Goal: Information Seeking & Learning: Check status

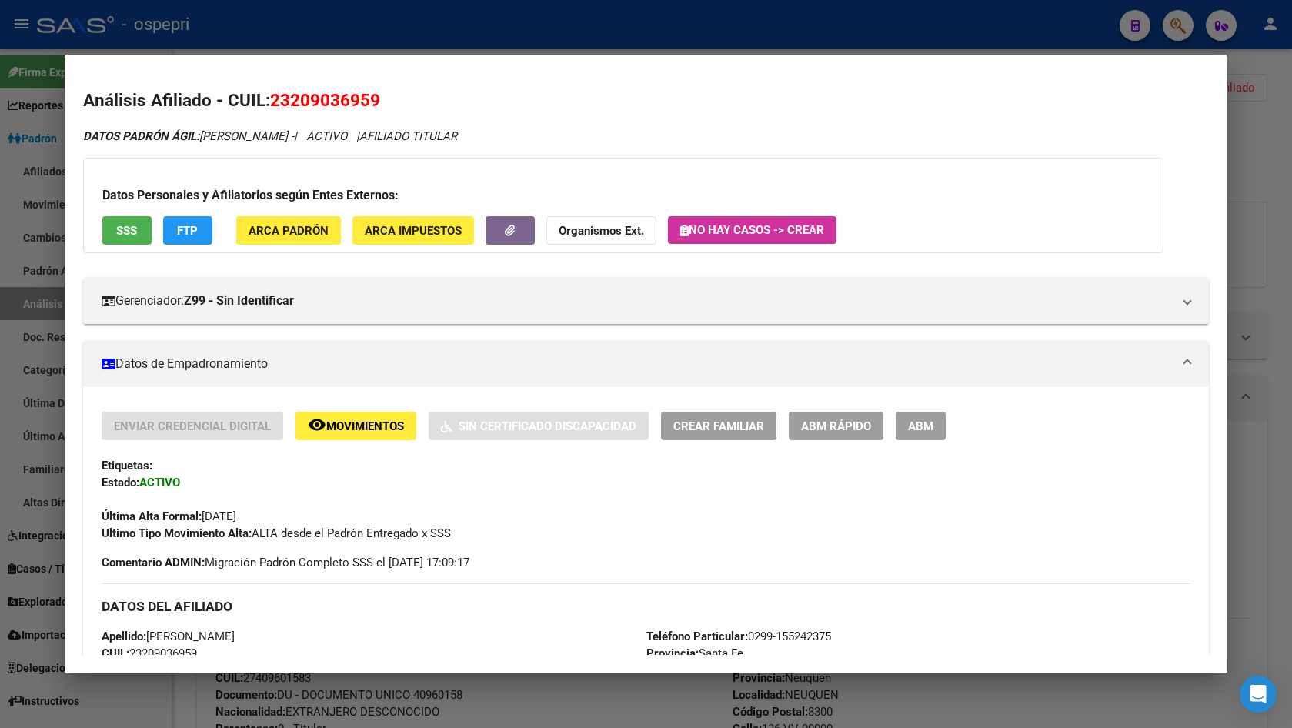
click at [1262, 342] on div at bounding box center [646, 364] width 1292 height 728
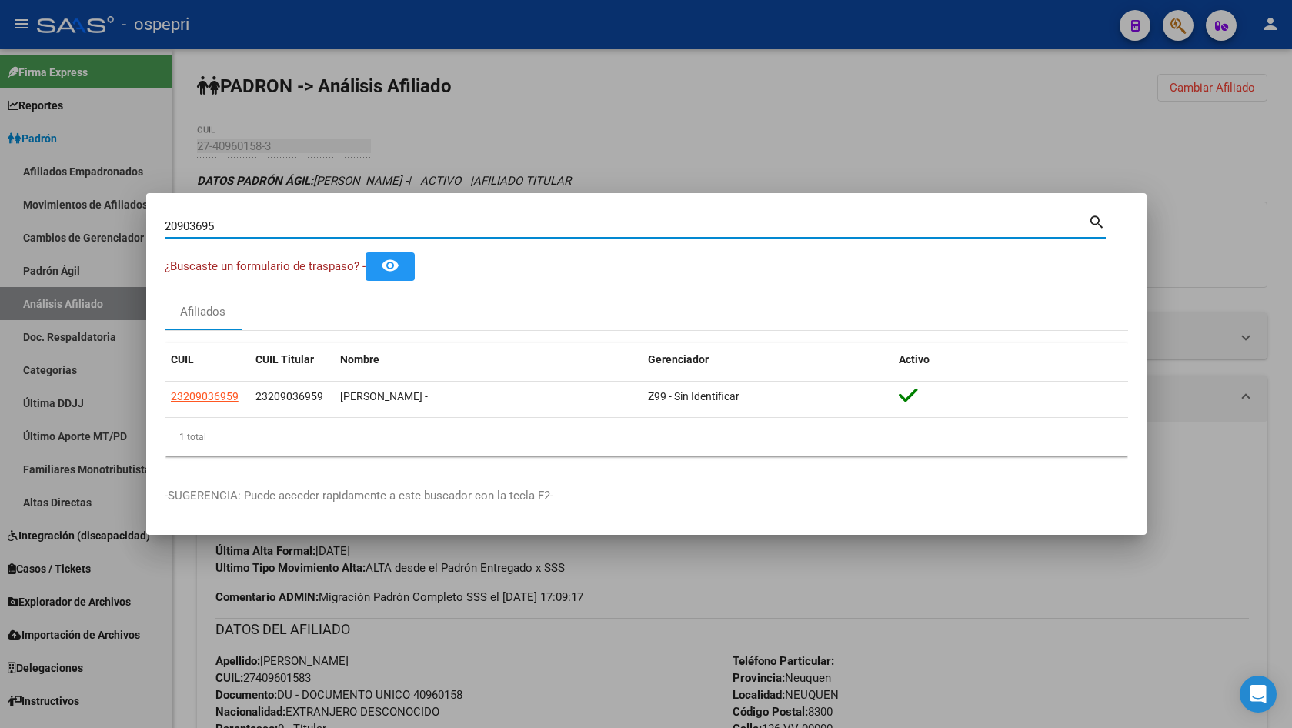
click at [275, 222] on input "20903695" at bounding box center [626, 226] width 923 height 14
paste input "7872438"
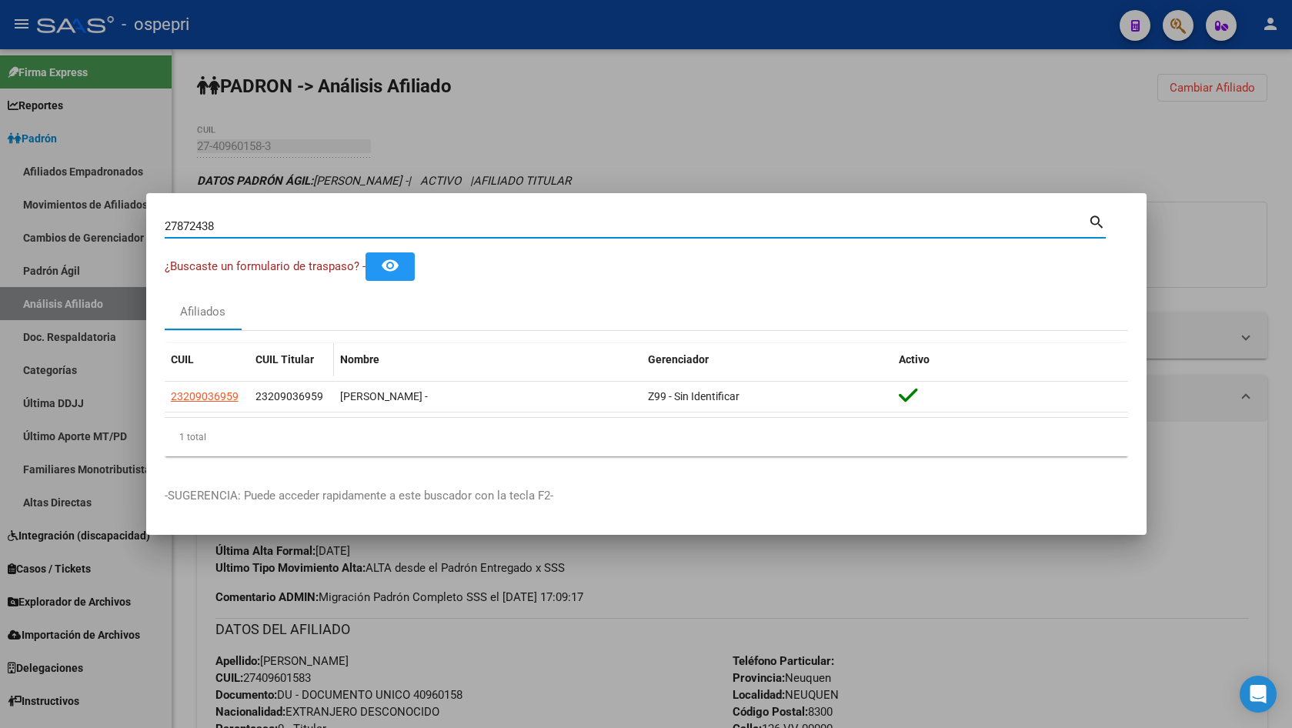
type input "27872438"
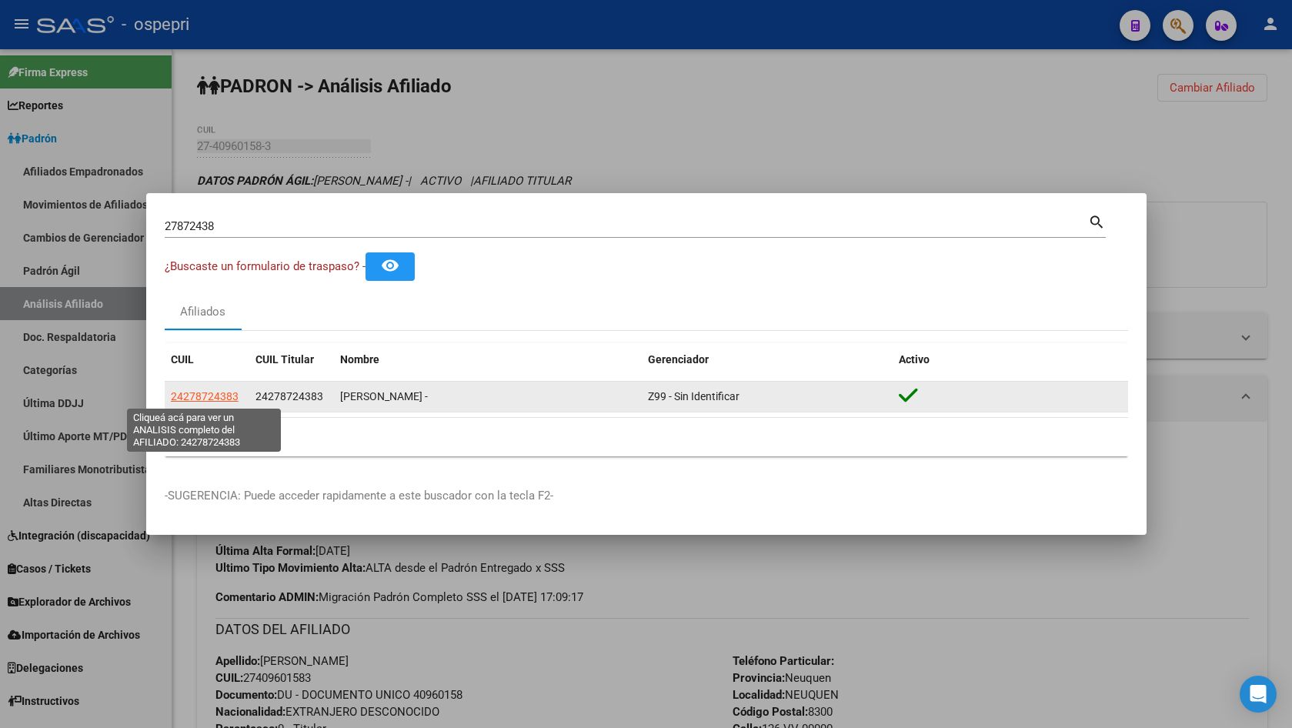
click at [201, 391] on span "24278724383" at bounding box center [205, 396] width 68 height 12
type textarea "24278724383"
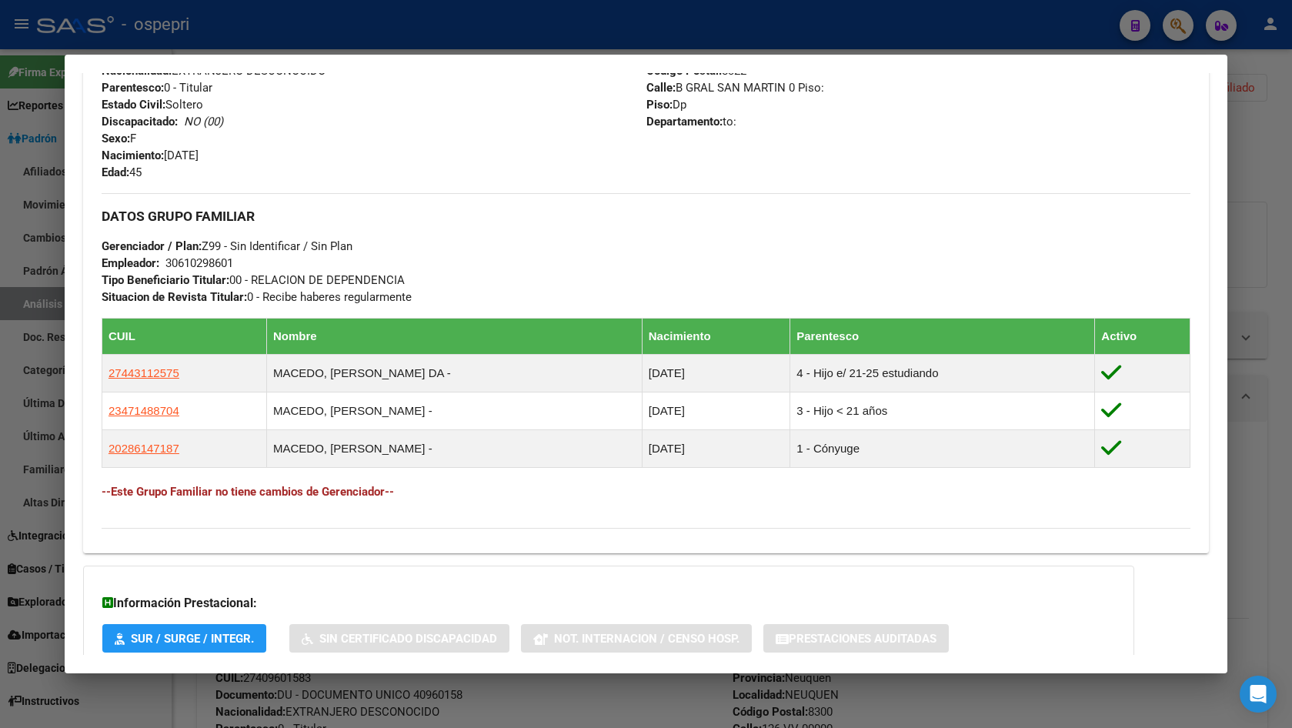
scroll to position [717, 0]
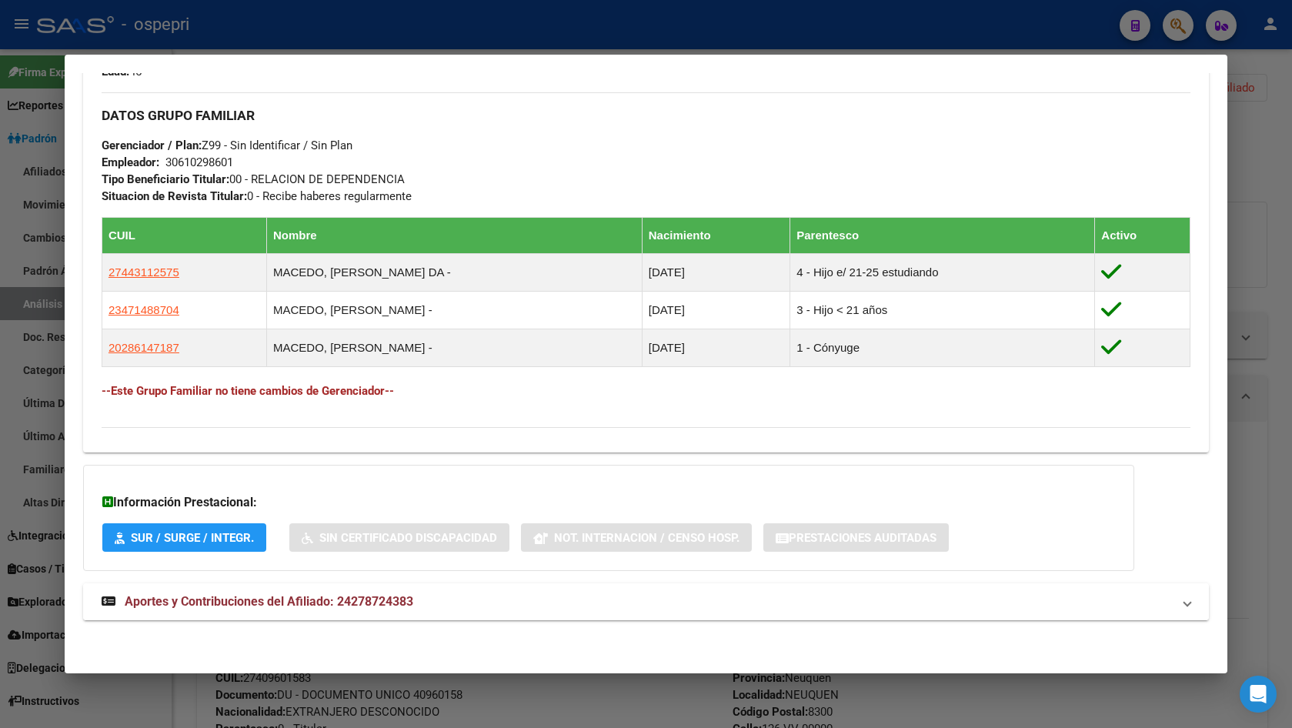
click at [436, 591] on mat-expansion-panel-header "Aportes y Contribuciones del Afiliado: 24278724383" at bounding box center [645, 601] width 1125 height 37
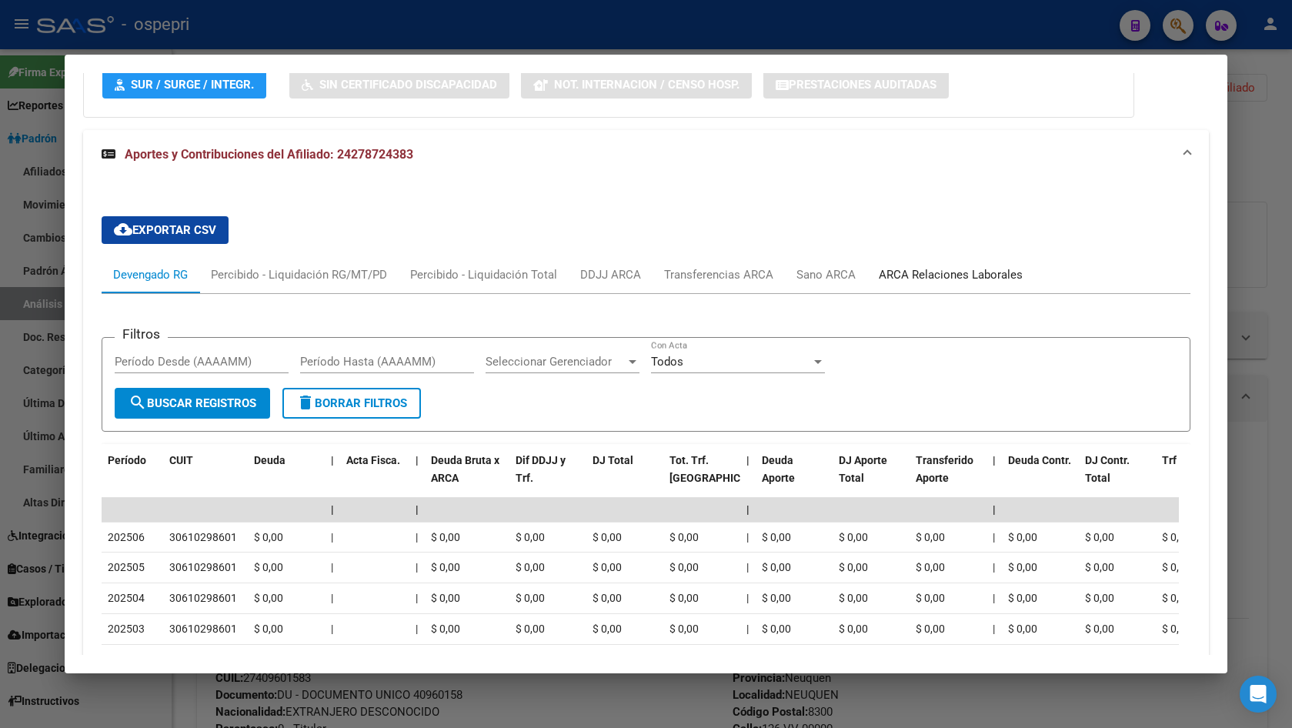
click at [942, 270] on div "ARCA Relaciones Laborales" at bounding box center [950, 274] width 144 height 17
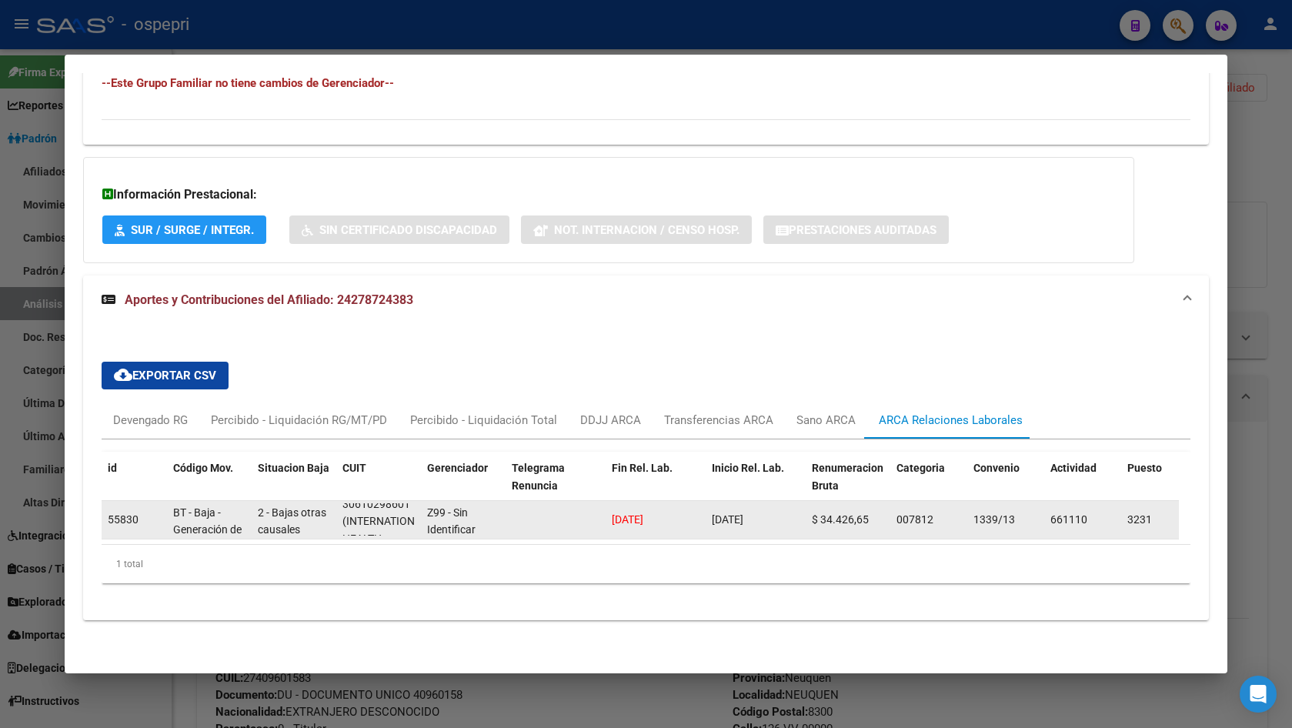
scroll to position [0, 0]
drag, startPoint x: 350, startPoint y: 493, endPoint x: 352, endPoint y: 508, distance: 15.6
click at [352, 508] on div "30610298601" at bounding box center [376, 513] width 68 height 18
